Goal: Information Seeking & Learning: Learn about a topic

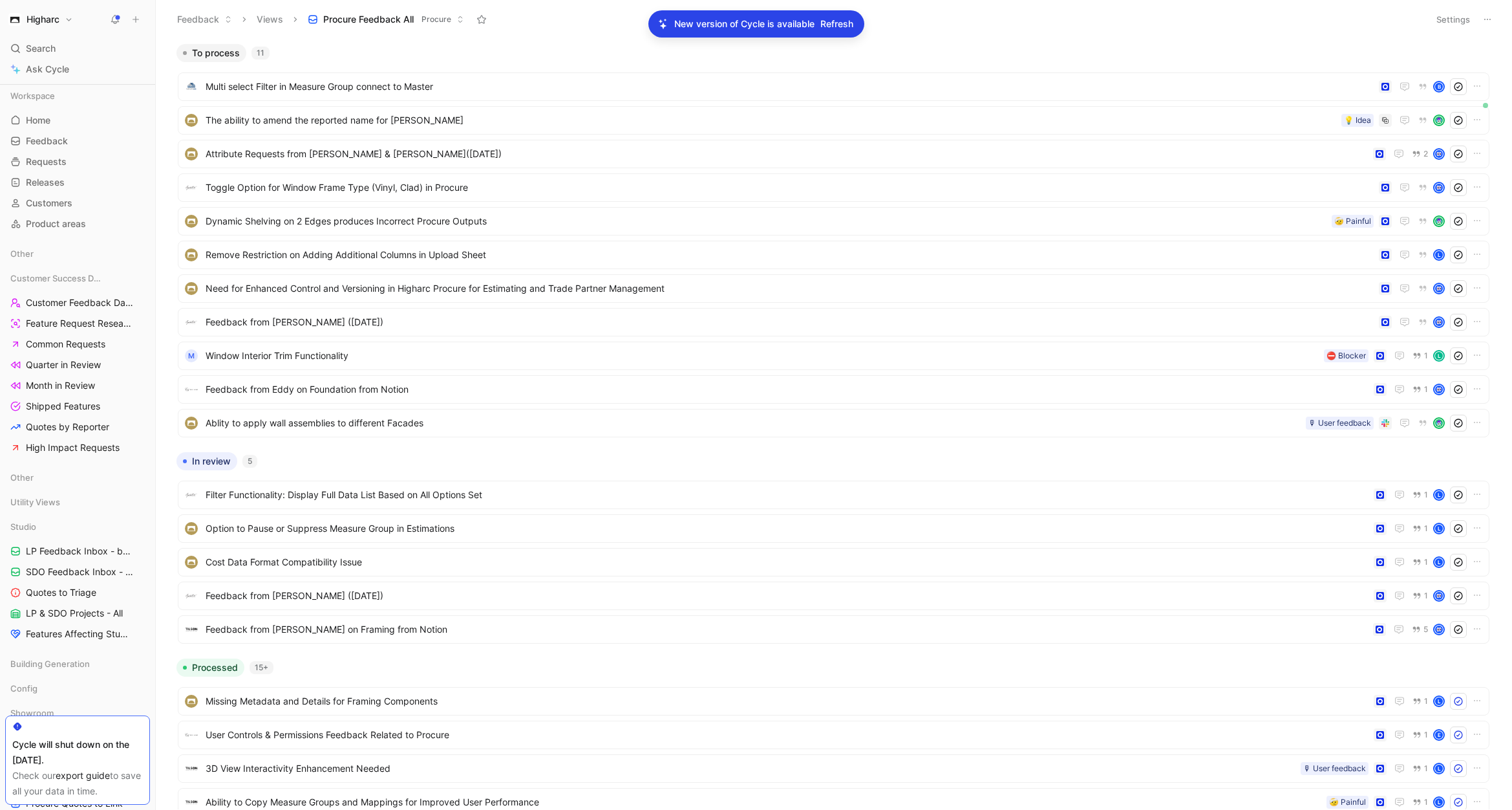
scroll to position [286, 0]
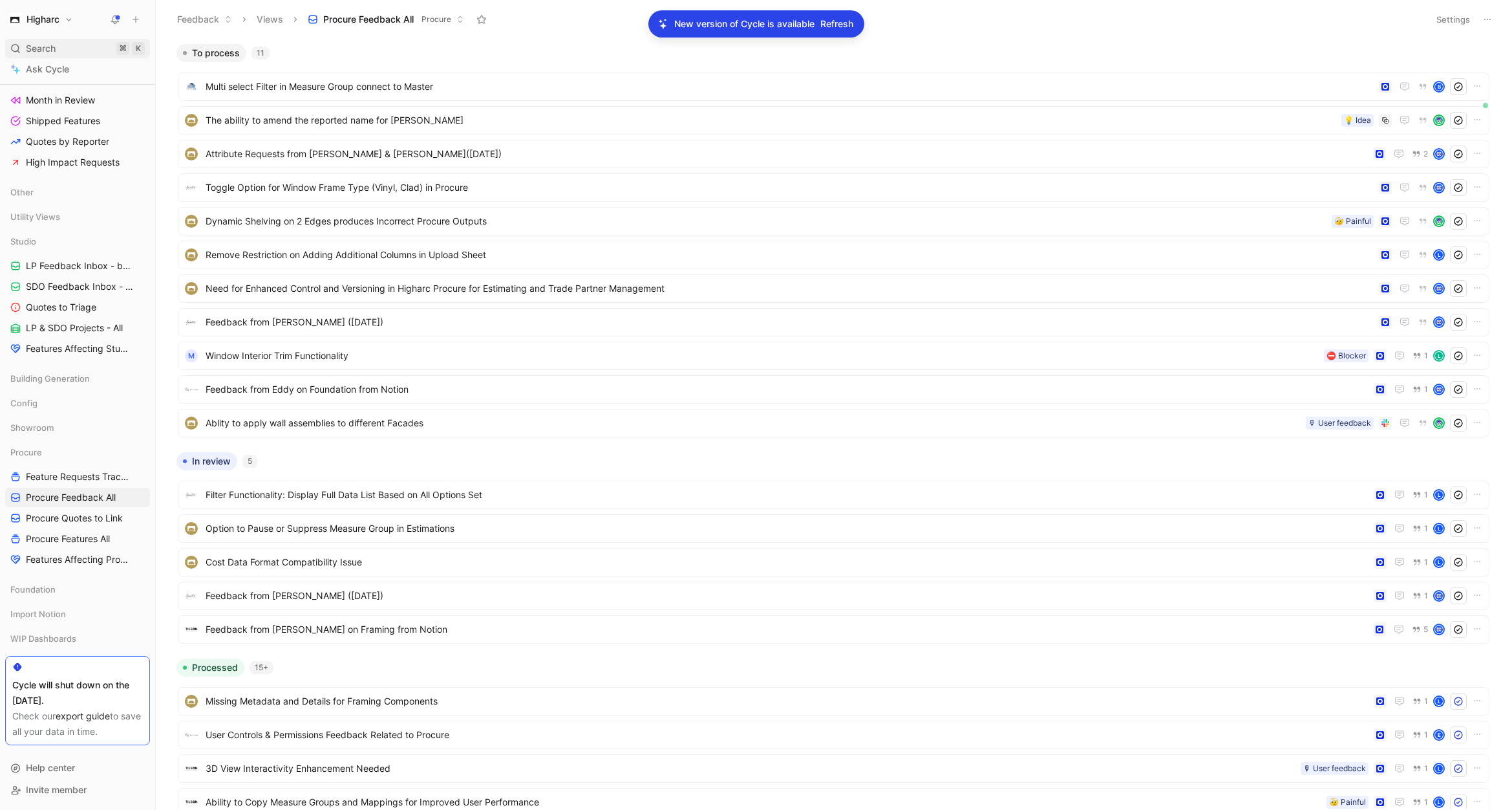
click at [74, 51] on div "Search ⌘ K" at bounding box center [78, 48] width 145 height 19
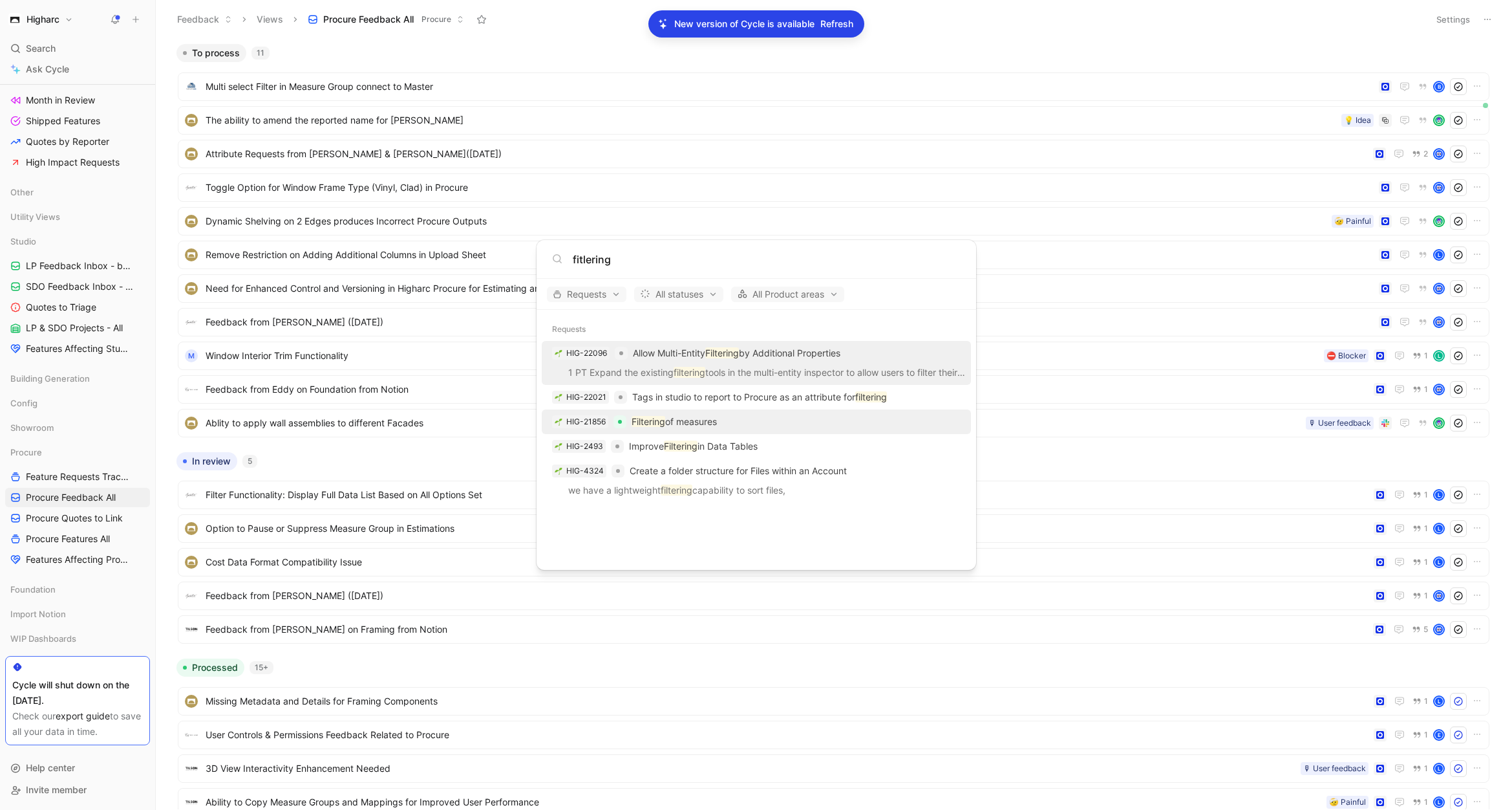
type input "fitlering"
click at [717, 420] on p "Filtering of measures" at bounding box center [673, 421] width 85 height 16
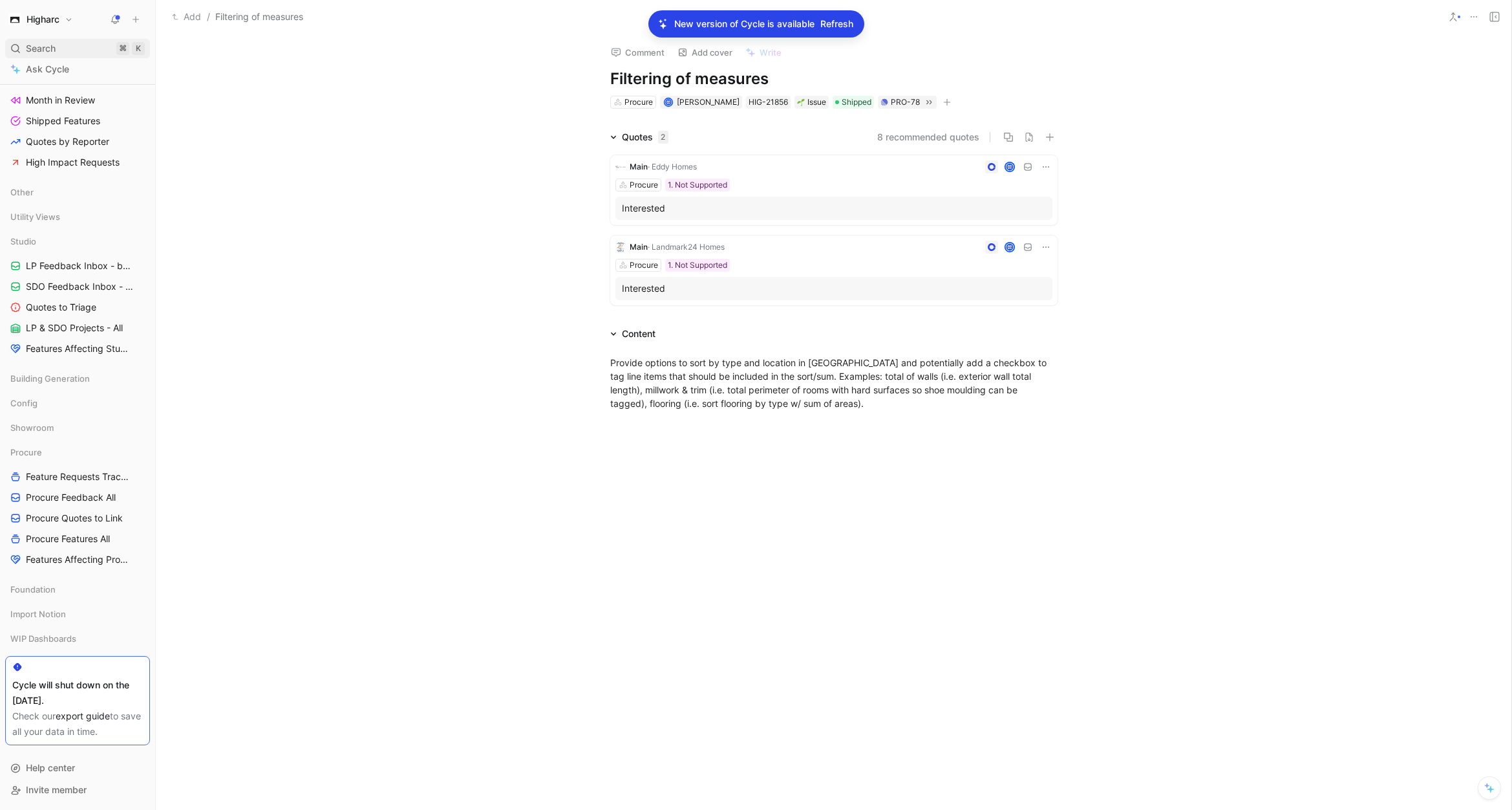
click at [63, 48] on div "Search ⌘ K" at bounding box center [78, 48] width 145 height 19
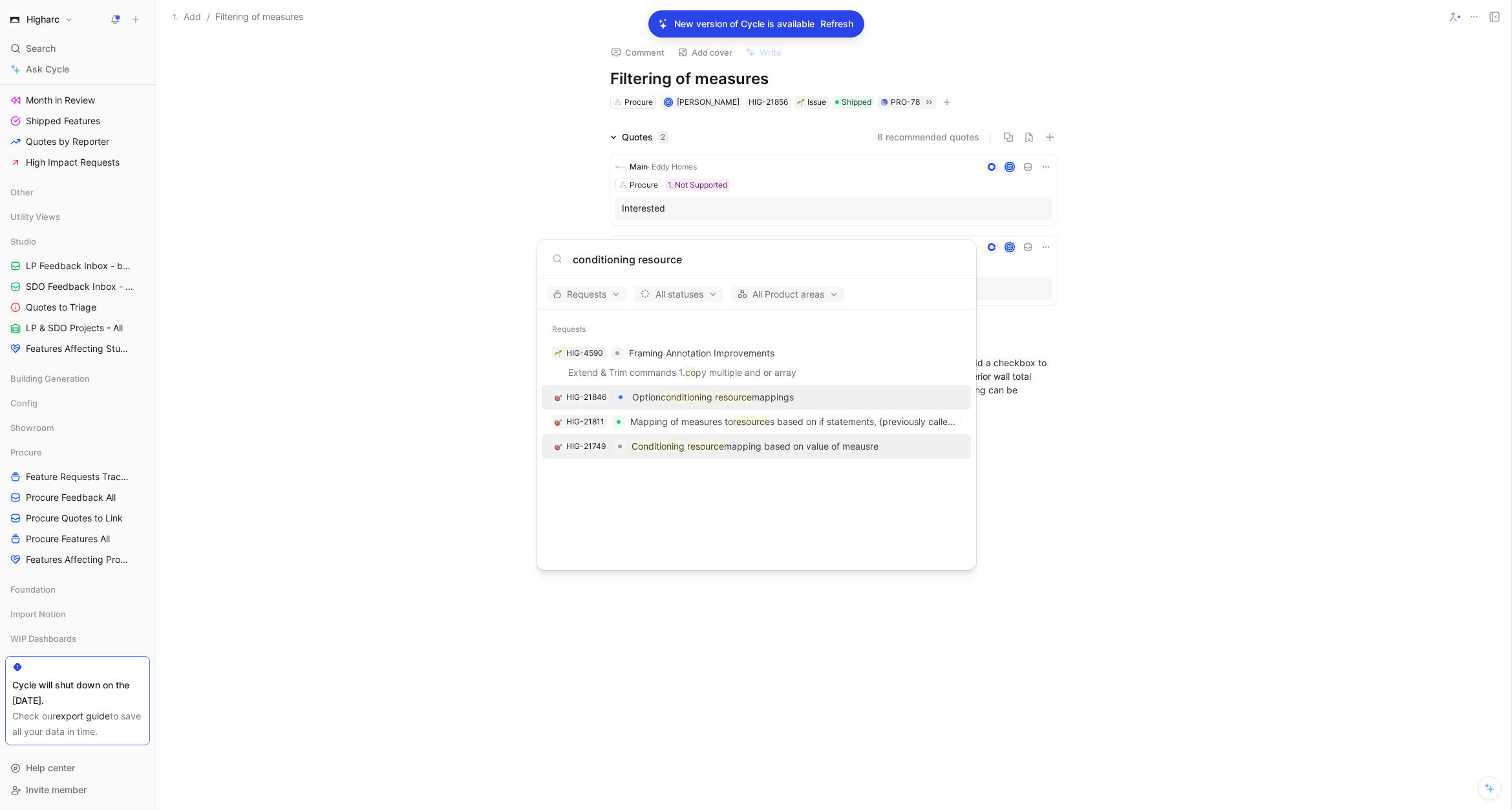
type input "conditioning resource"
click at [833, 440] on p "Conditioning resource mapping based on value of meausre" at bounding box center [755, 446] width 247 height 16
